Goal: Register for event/course

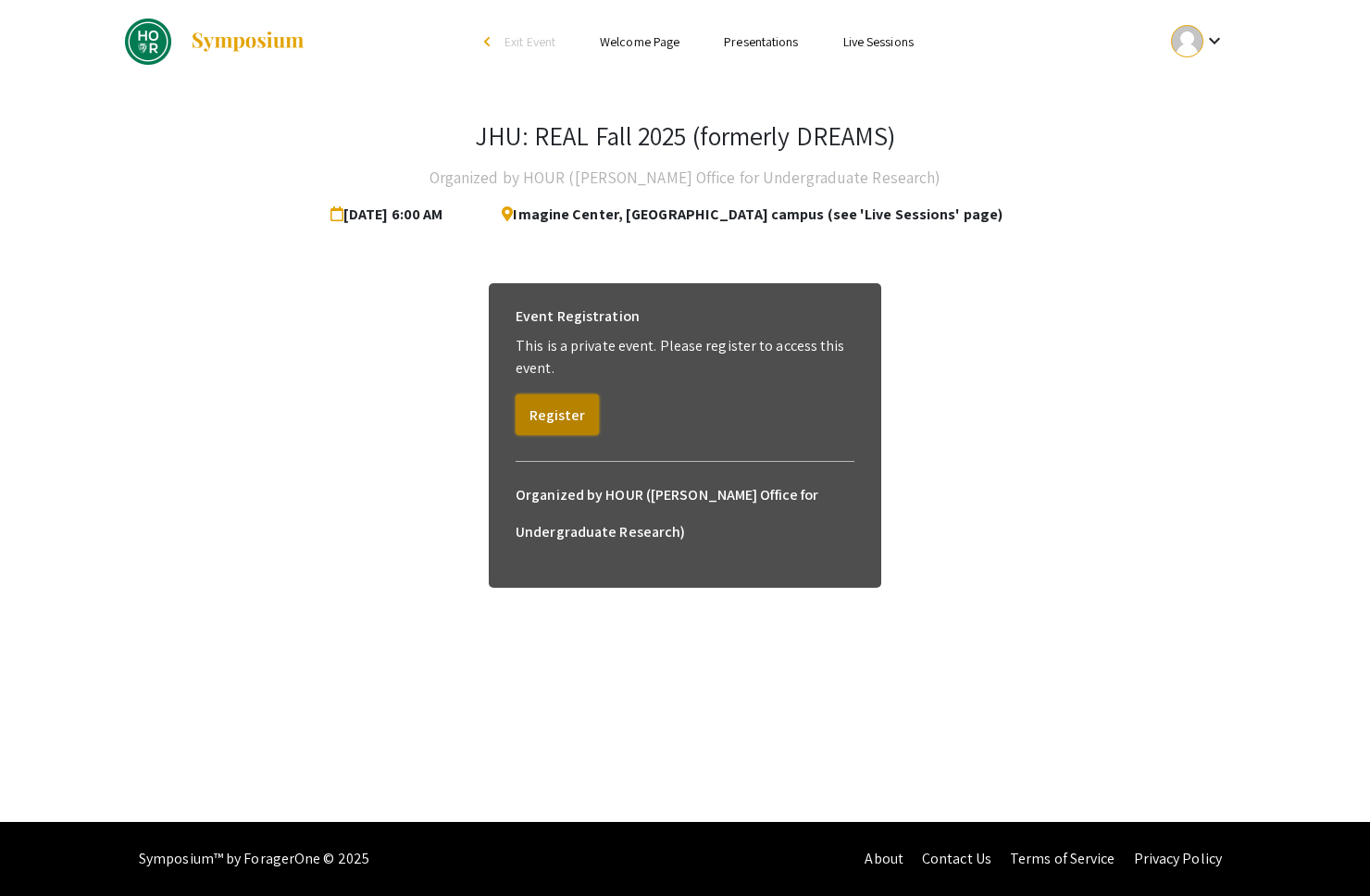
click at [567, 426] on button "Register" at bounding box center [557, 415] width 83 height 41
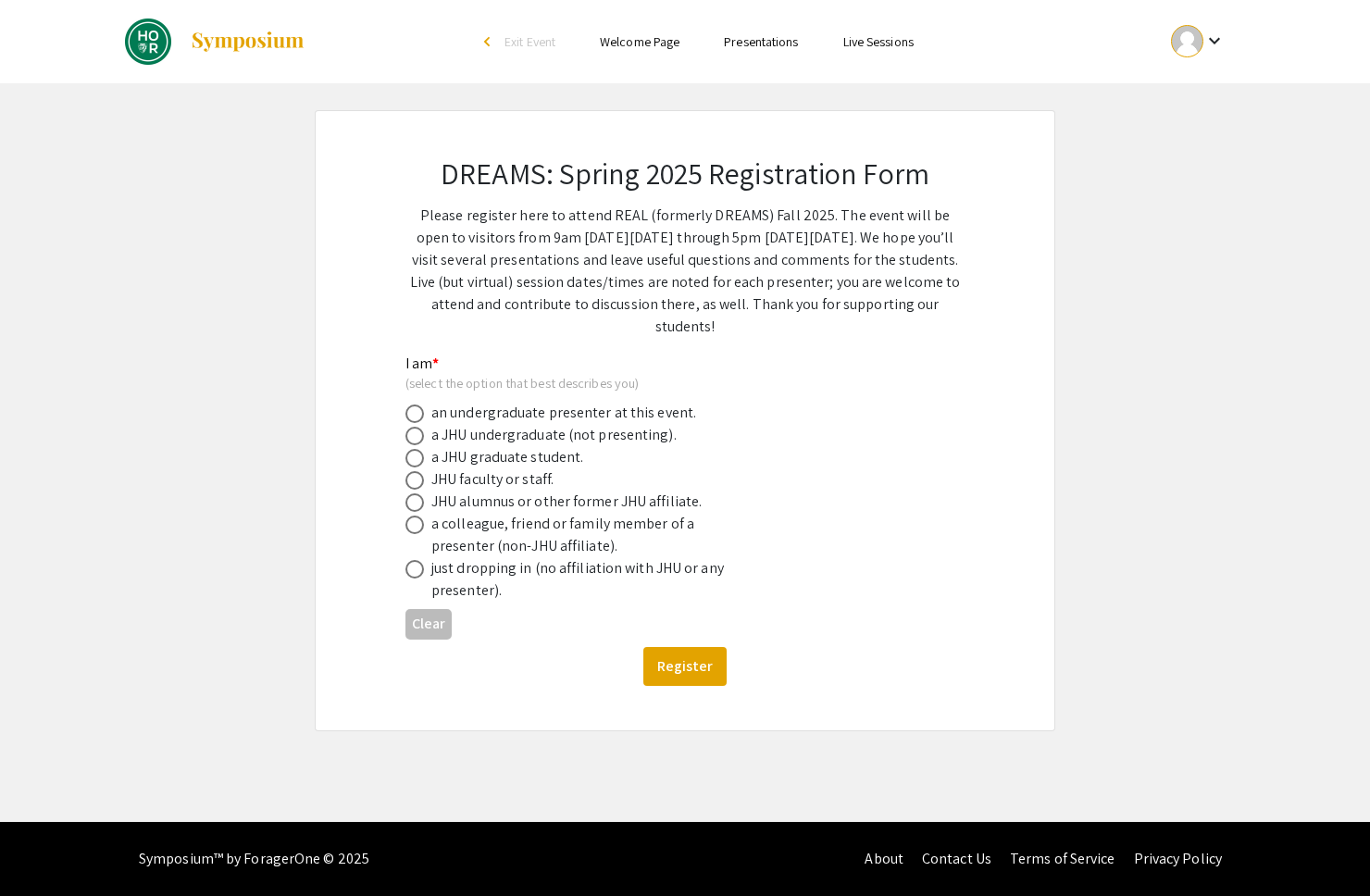
click at [416, 571] on span at bounding box center [414, 569] width 19 height 19
click at [416, 571] on input "radio" at bounding box center [414, 569] width 19 height 19
radio input "true"
click at [413, 530] on span at bounding box center [414, 524] width 19 height 19
click at [413, 530] on input "radio" at bounding box center [414, 524] width 19 height 19
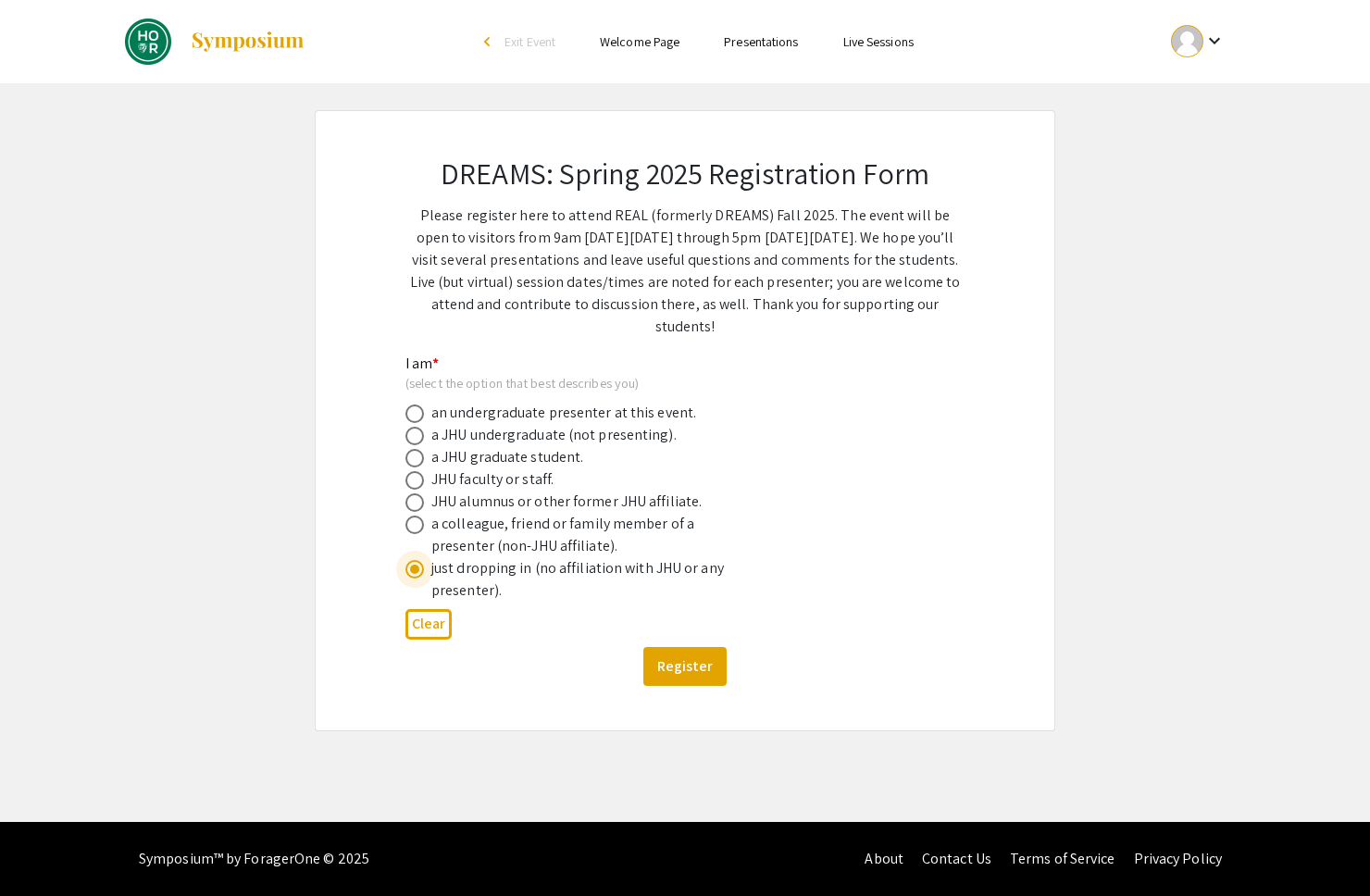
radio input "true"
click at [681, 660] on button "Register" at bounding box center [685, 667] width 83 height 39
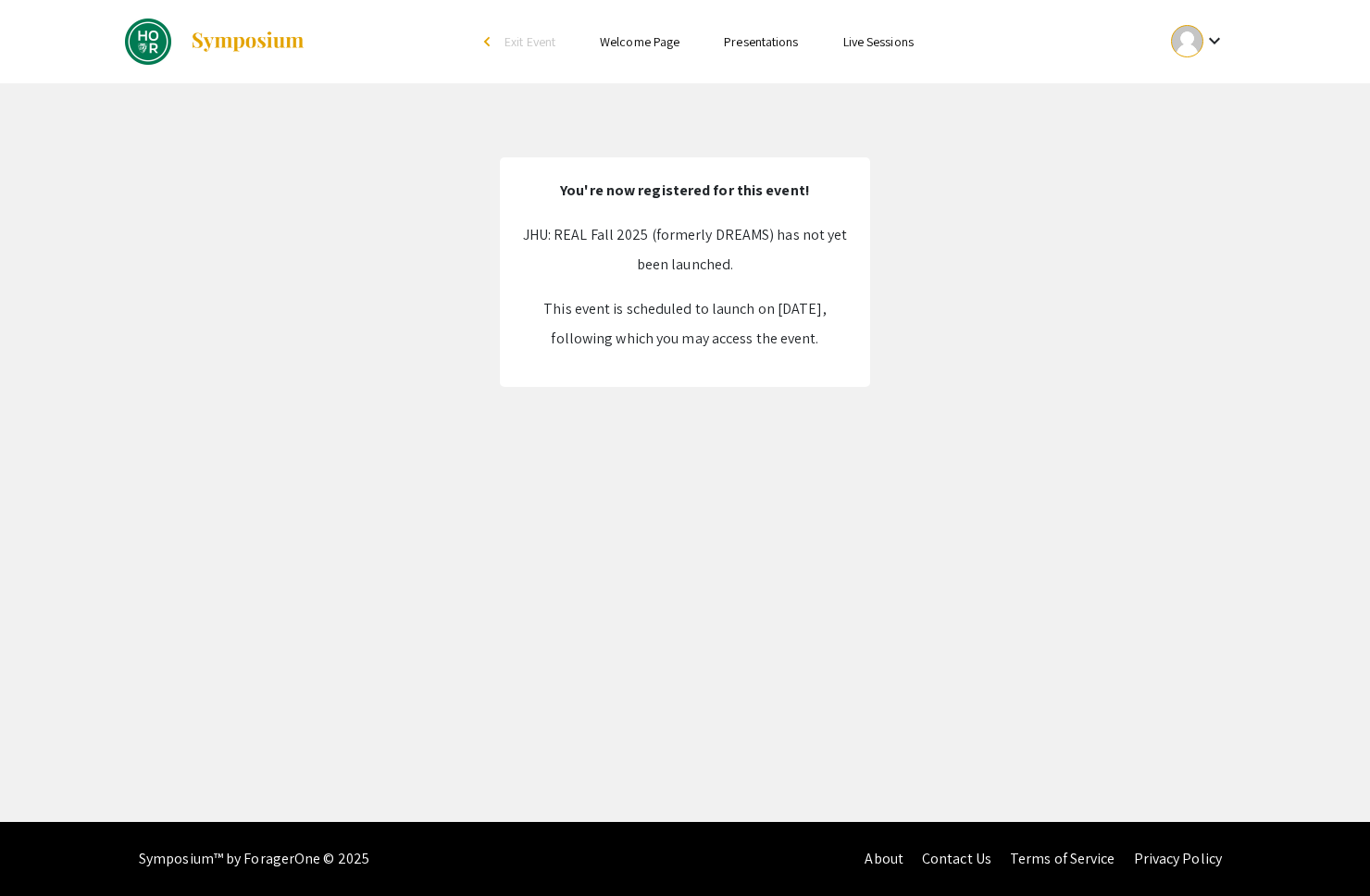
click at [638, 39] on link "Welcome Page" at bounding box center [639, 41] width 79 height 17
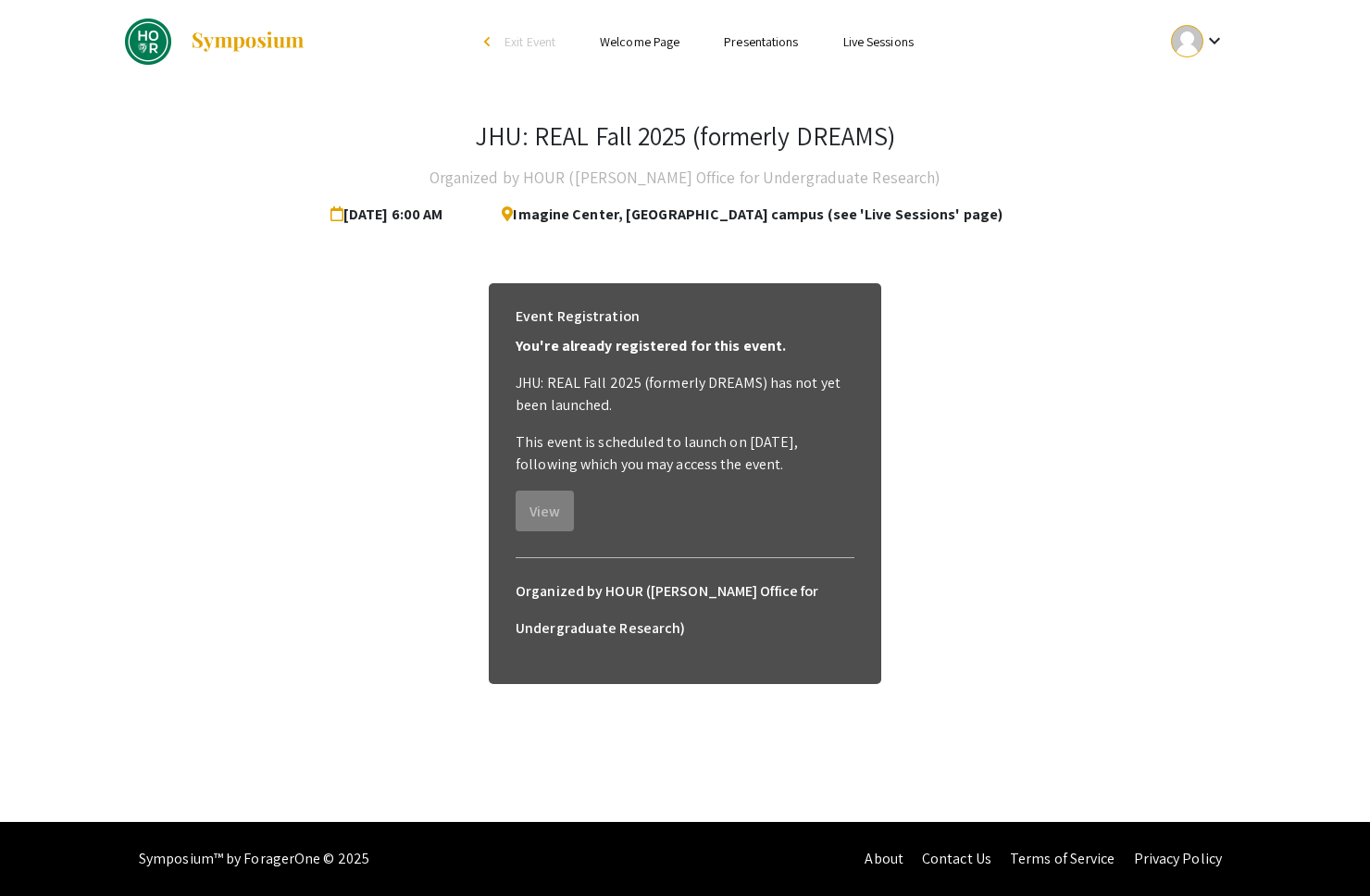
click at [759, 55] on ul "Skip navigation arrow_back_ios Exit Event Welcome Page Presentations Live Sessi…" at bounding box center [685, 41] width 370 height 83
click at [759, 47] on link "Presentations" at bounding box center [760, 41] width 74 height 17
click at [776, 42] on link "Presentations" at bounding box center [760, 41] width 74 height 17
click at [906, 47] on link "Live Sessions" at bounding box center [879, 41] width 71 height 17
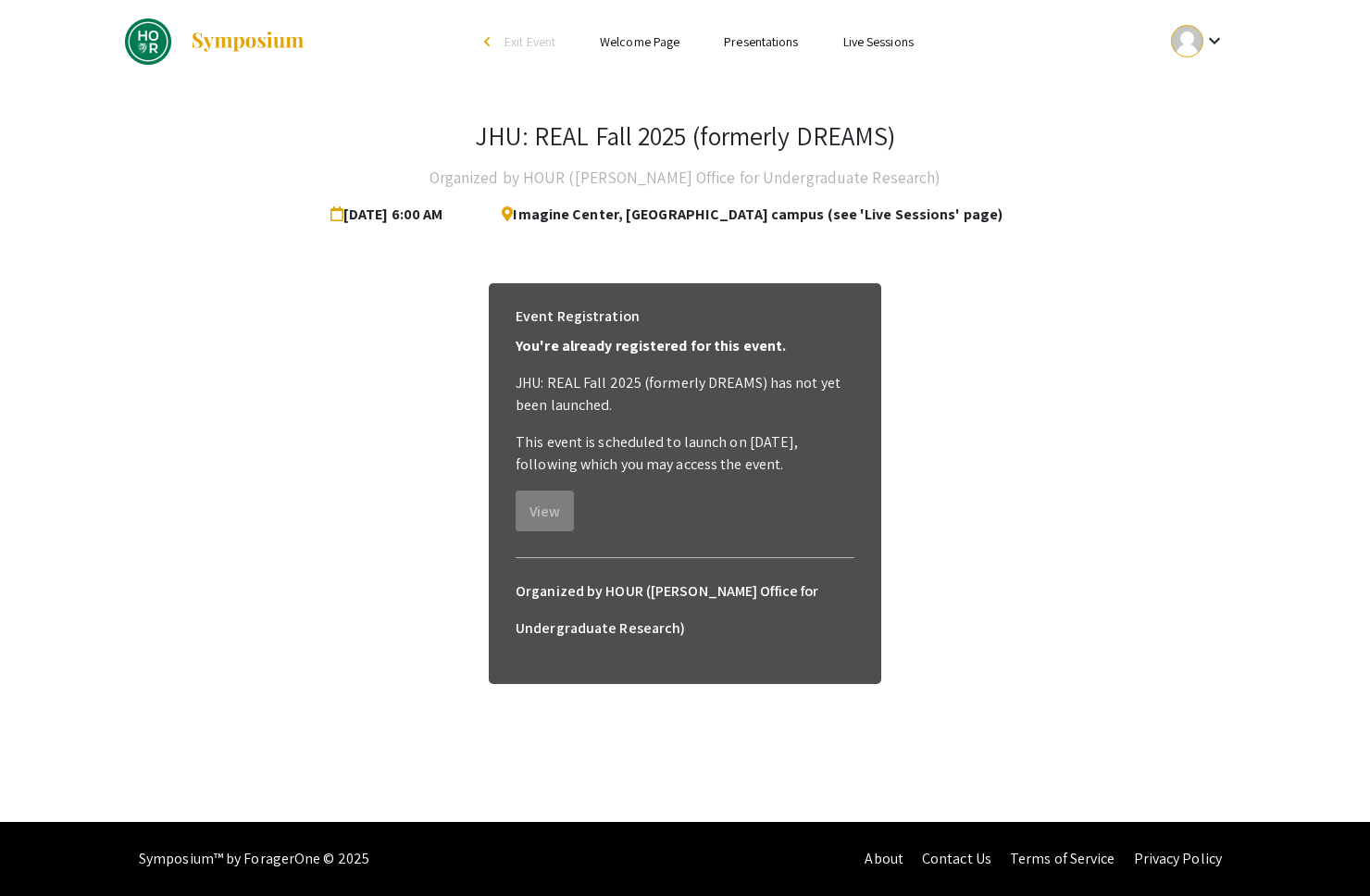
click at [905, 47] on link "Live Sessions" at bounding box center [879, 41] width 71 height 17
click at [520, 49] on span "Exit Event" at bounding box center [530, 41] width 51 height 17
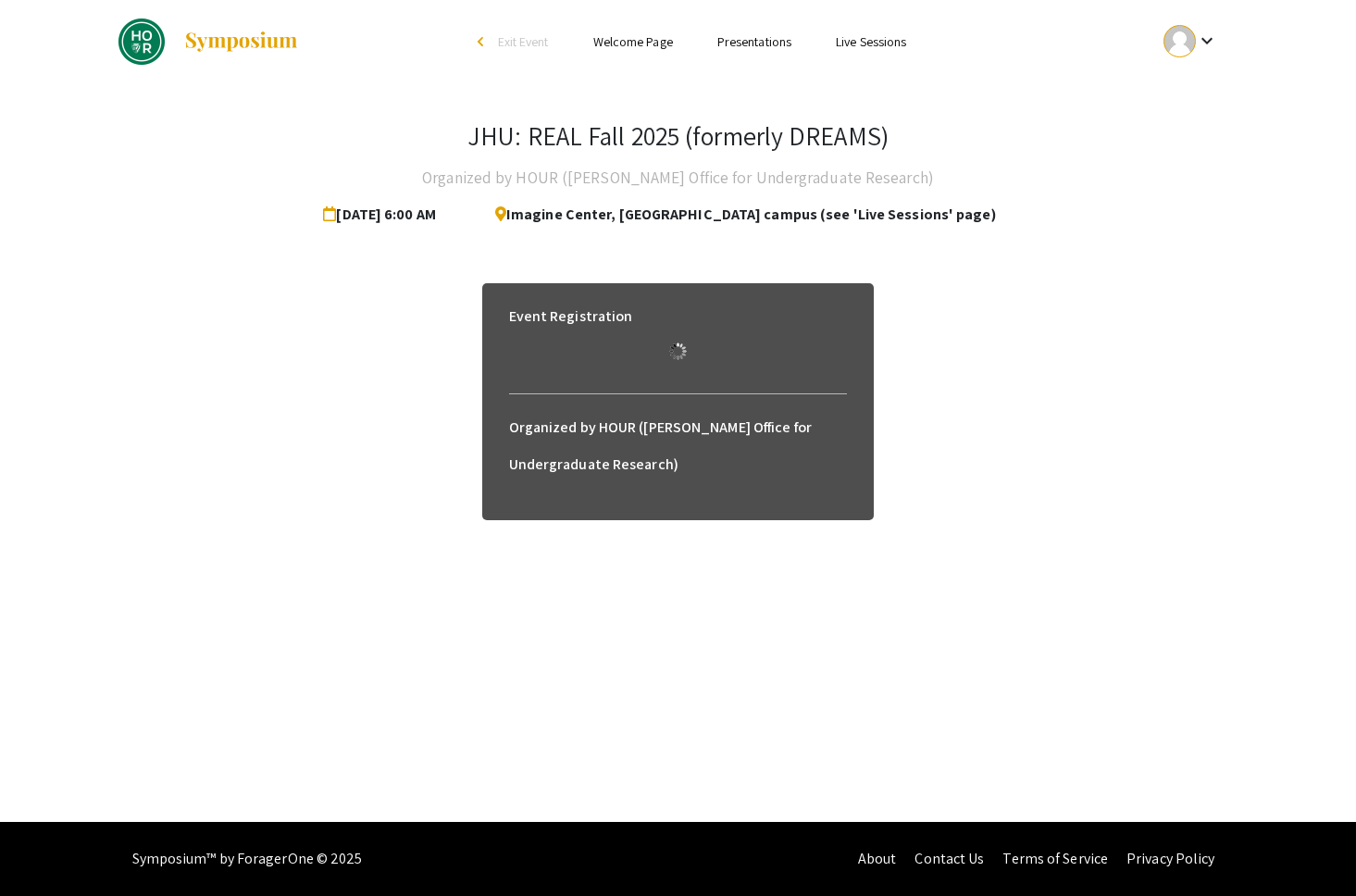
click at [626, 49] on link "Welcome Page" at bounding box center [632, 41] width 79 height 17
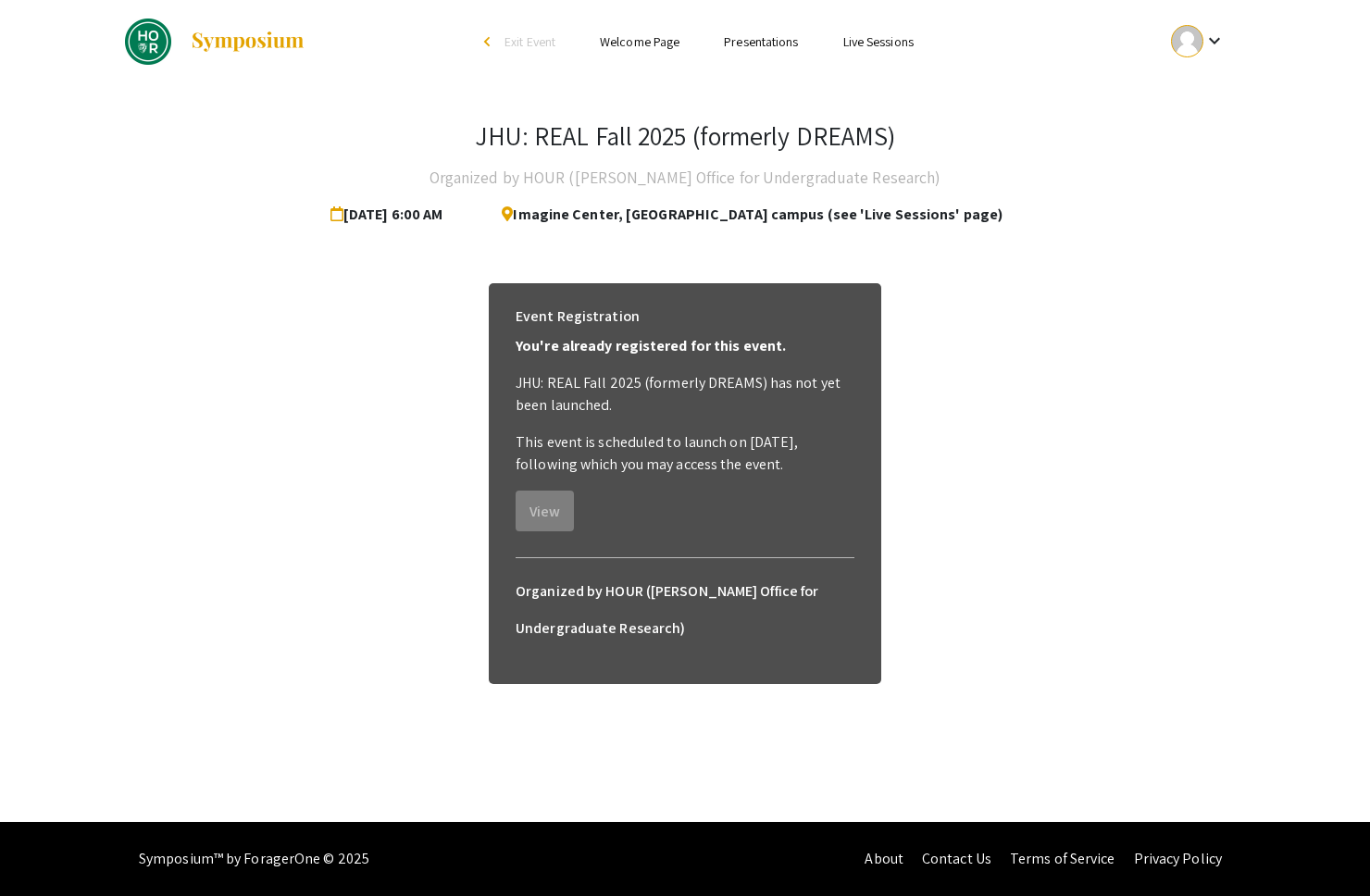
click at [634, 42] on link "Welcome Page" at bounding box center [639, 41] width 79 height 17
click at [738, 39] on link "Presentations" at bounding box center [760, 41] width 74 height 17
click at [879, 43] on link "Live Sessions" at bounding box center [879, 41] width 71 height 17
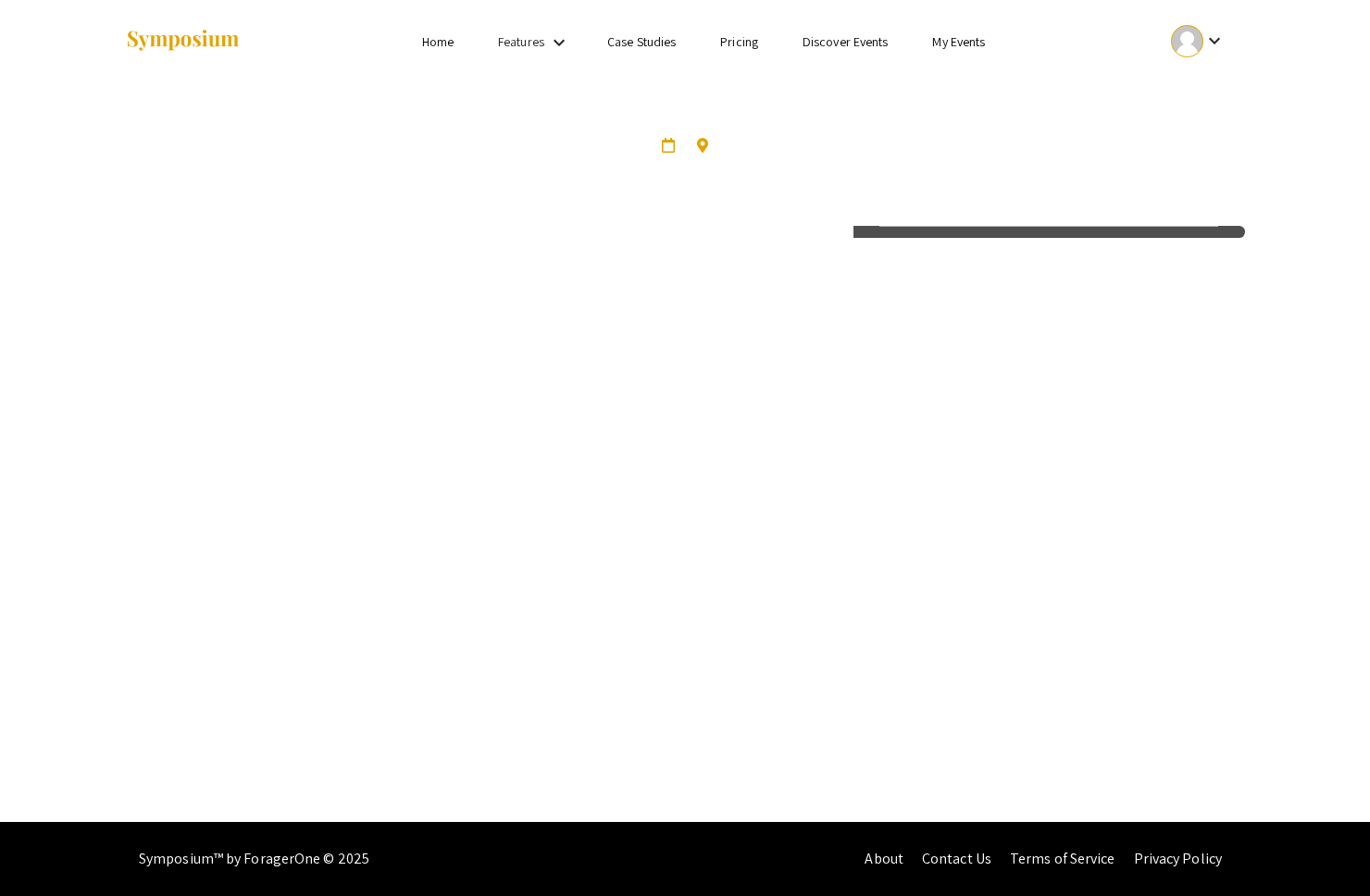
click at [946, 45] on link "My Events" at bounding box center [958, 41] width 53 height 17
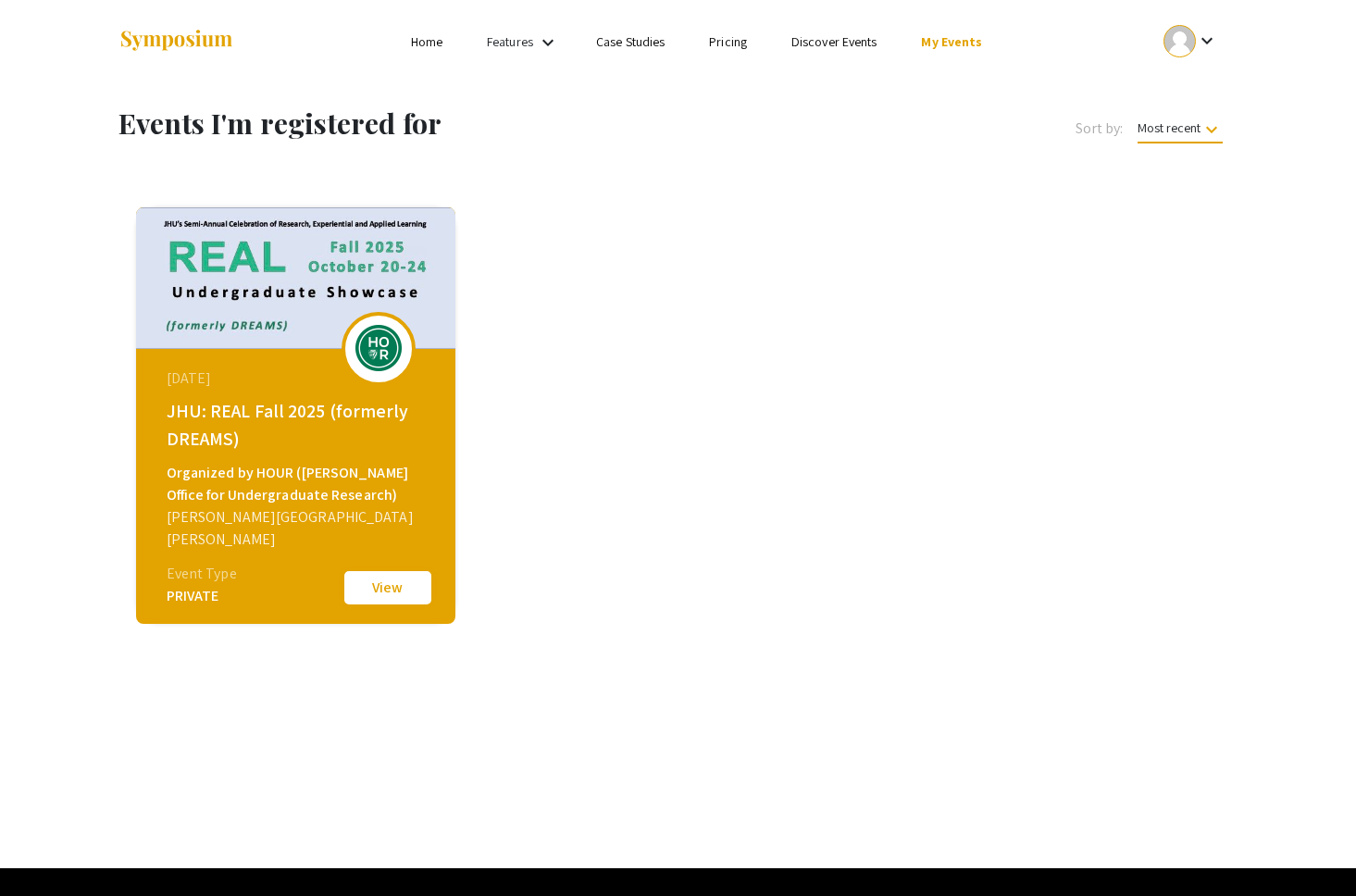
click at [390, 598] on button "View" at bounding box center [387, 587] width 92 height 39
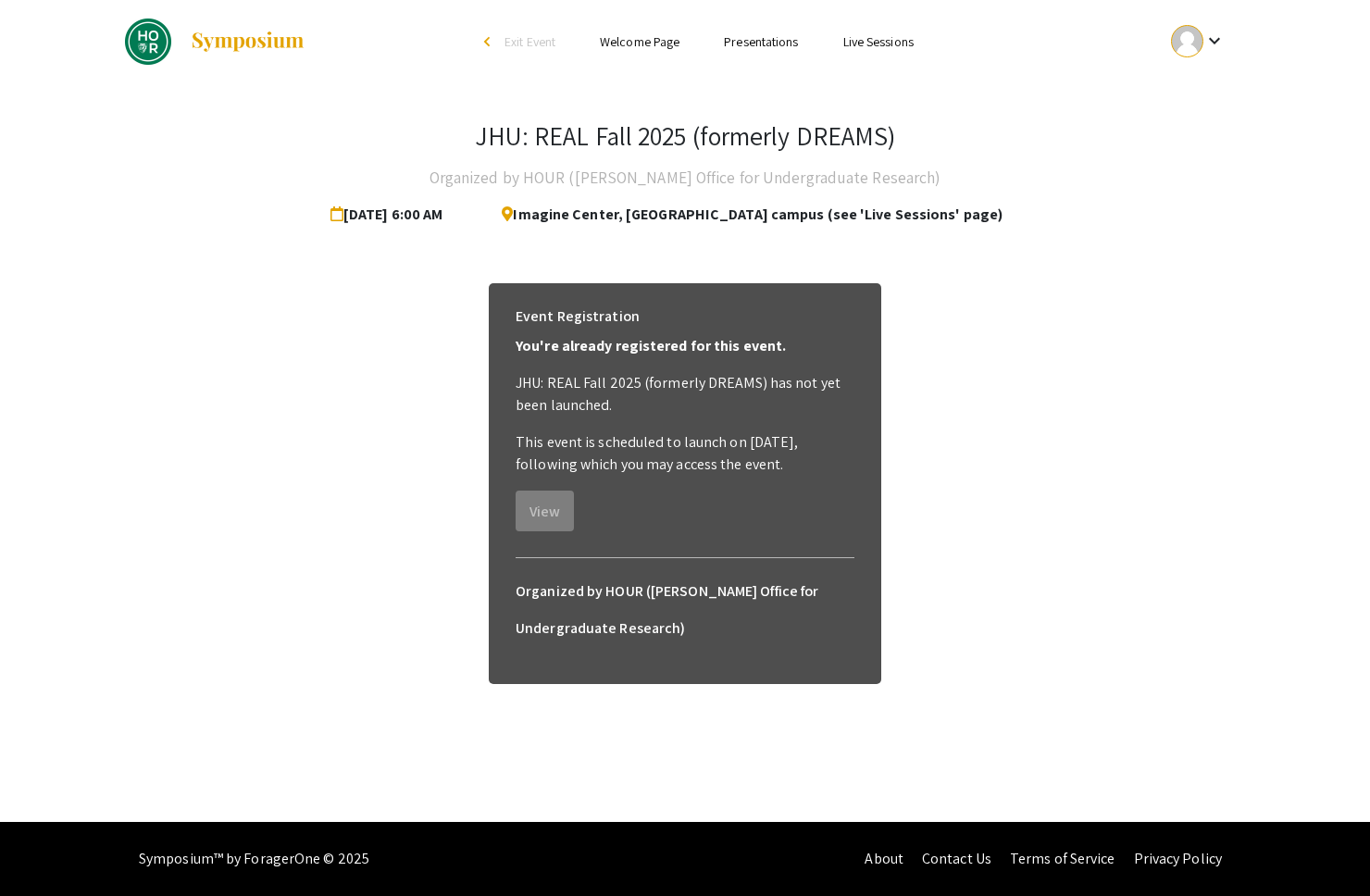
click at [765, 36] on link "Presentations" at bounding box center [760, 41] width 74 height 17
